Goal: Task Accomplishment & Management: Manage account settings

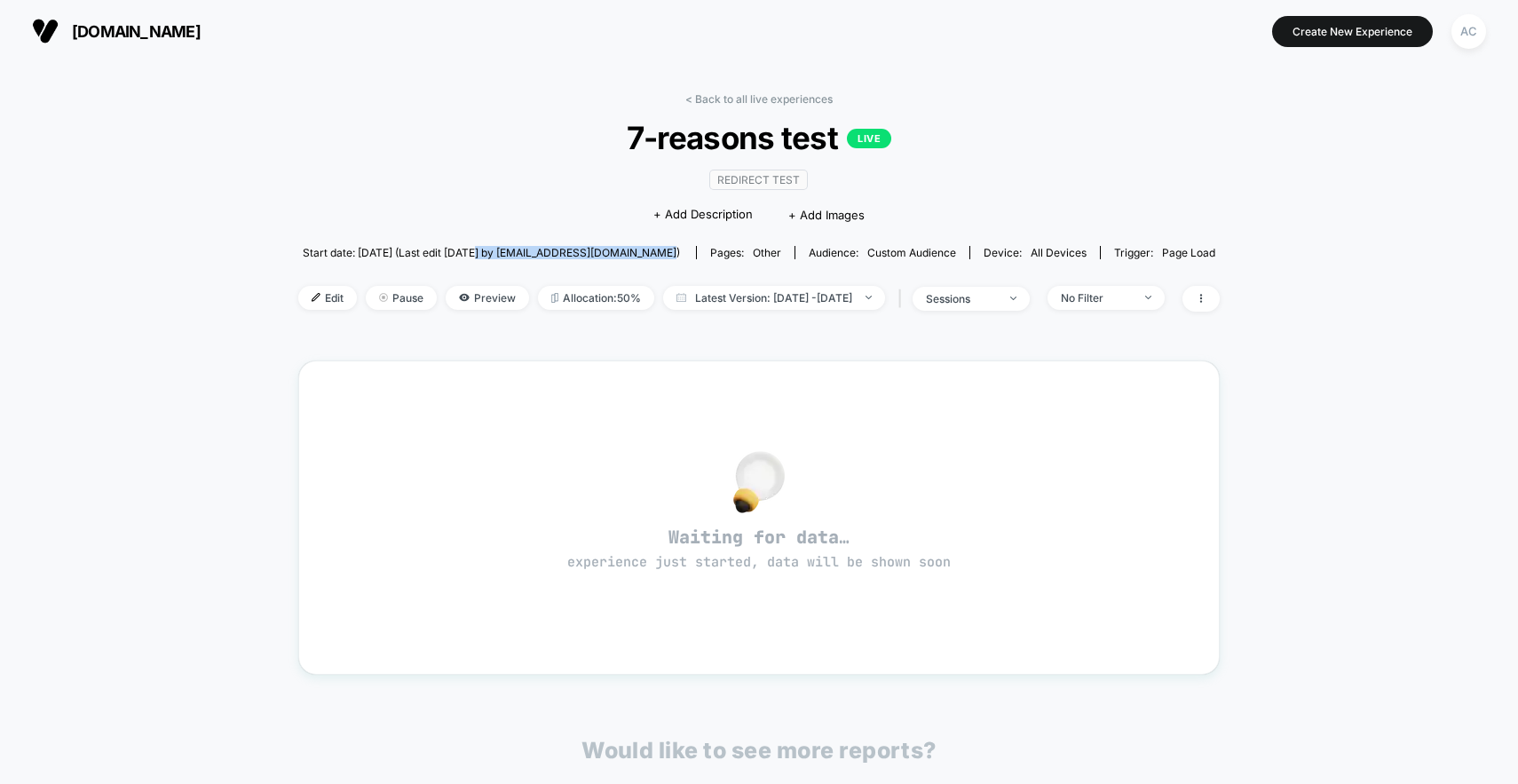
click at [478, 258] on span "Start date: [DATE] (Last edit [DATE] by [EMAIL_ADDRESS][DOMAIN_NAME])" at bounding box center [491, 253] width 377 height 31
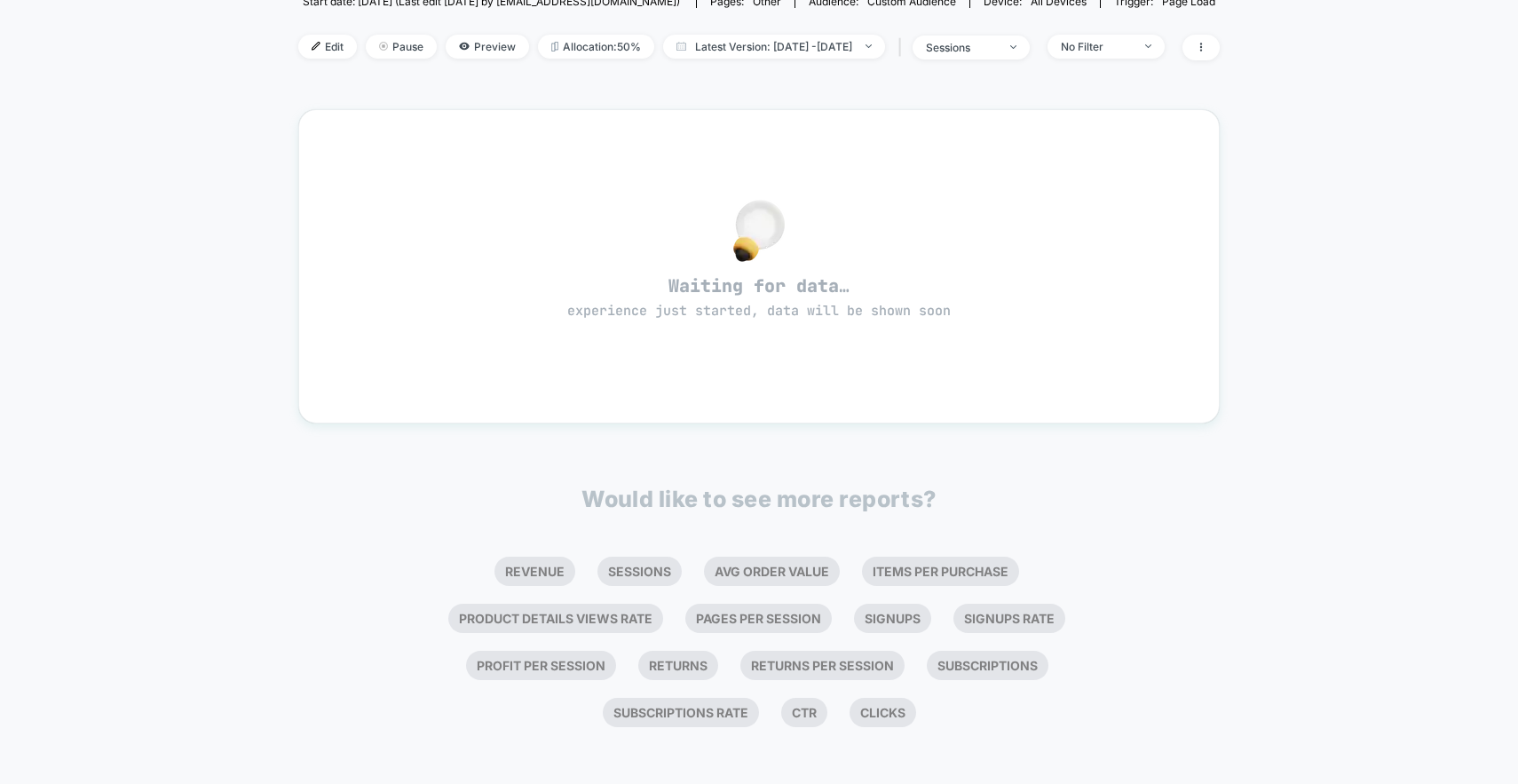
scroll to position [255, 0]
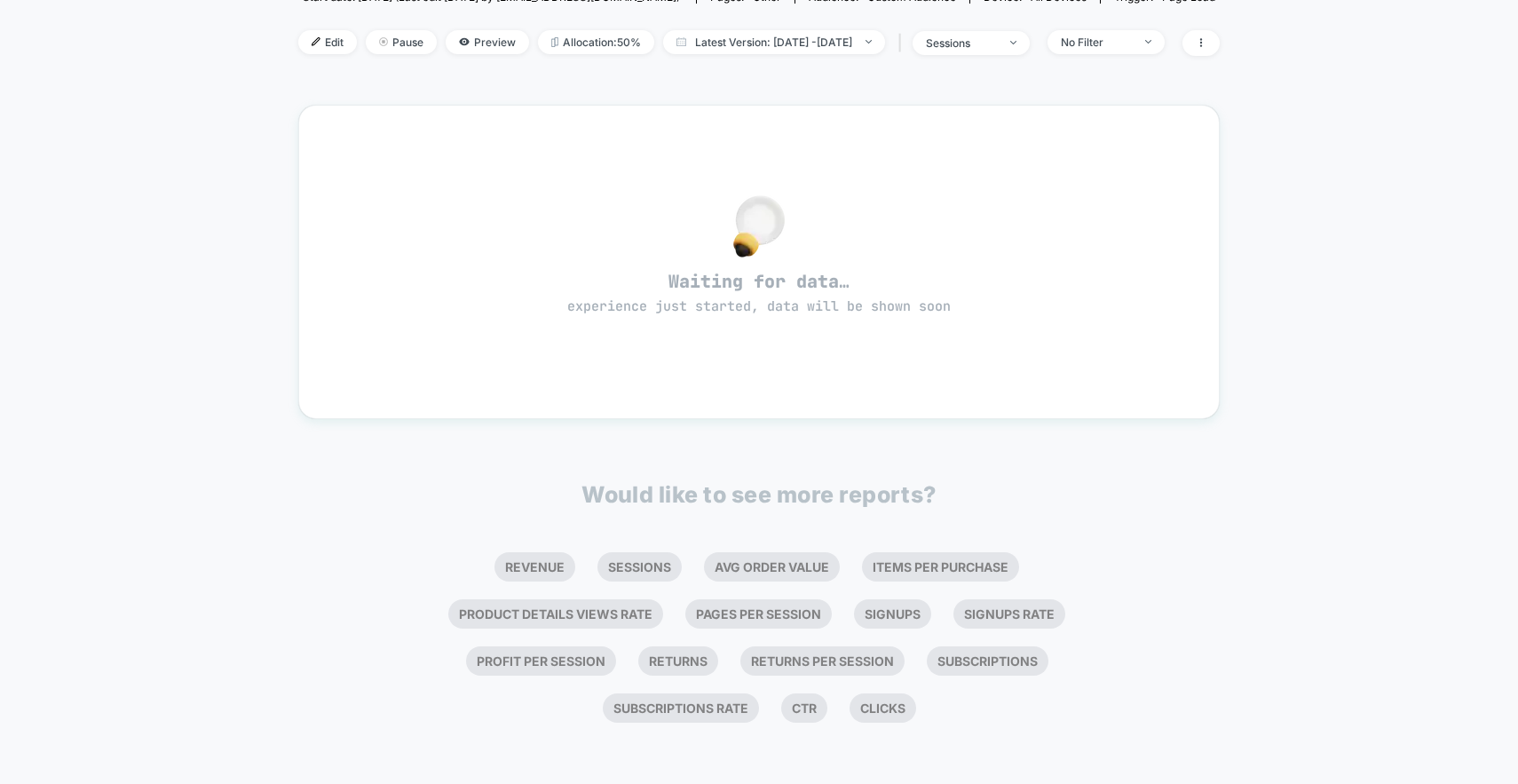
click at [189, 407] on div "< Back to all live experiences 7-reasons test LIVE Redirect Test Click to edit …" at bounding box center [759, 295] width 1518 height 978
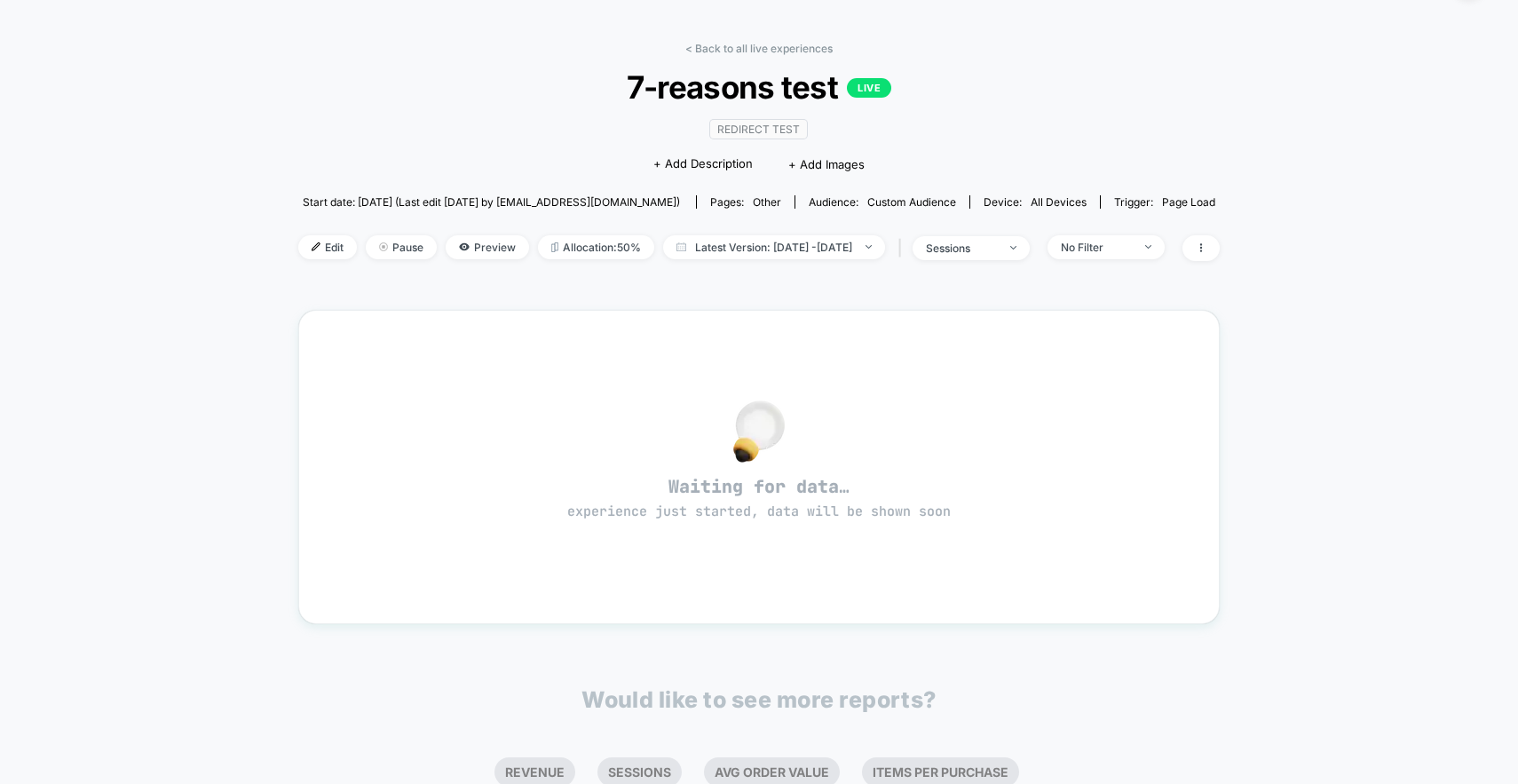
scroll to position [0, 0]
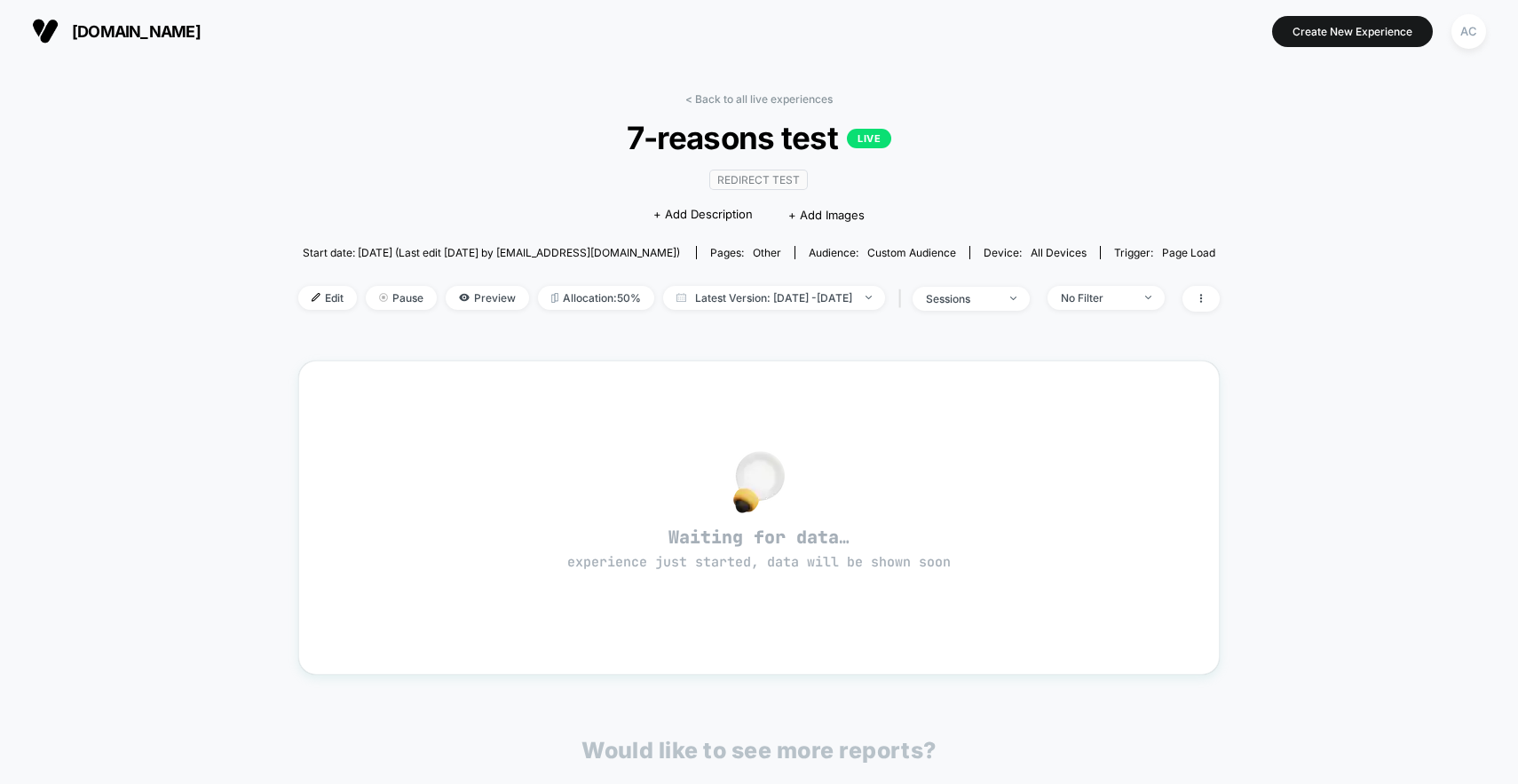
click at [785, 90] on div "< Back to all live experiences 7-reasons test LIVE Redirect Test Click to edit …" at bounding box center [759, 533] width 922 height 907
click at [781, 100] on link "< Back to all live experiences" at bounding box center [759, 98] width 148 height 14
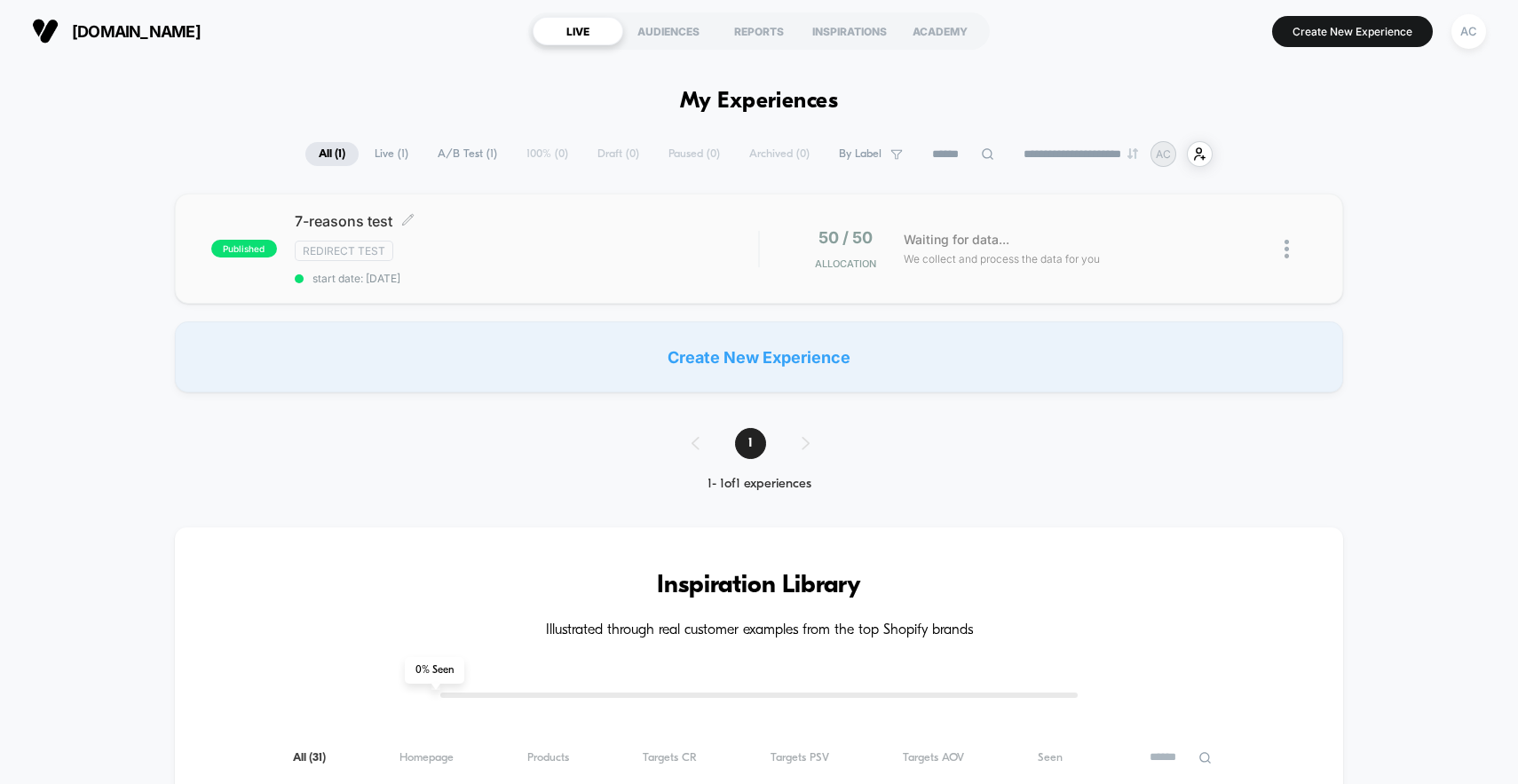
click at [670, 222] on span "7-reasons test Click to edit experience details" at bounding box center [526, 221] width 464 height 17
